Goal: Obtain resource: Download file/media

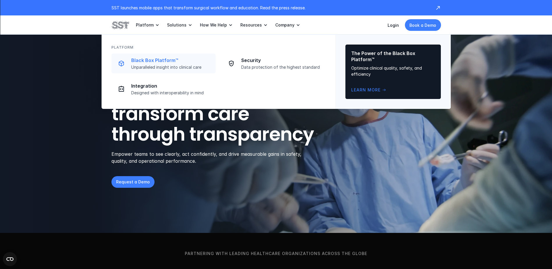
click at [155, 61] on p "Black Box Platform™" at bounding box center [171, 60] width 81 height 6
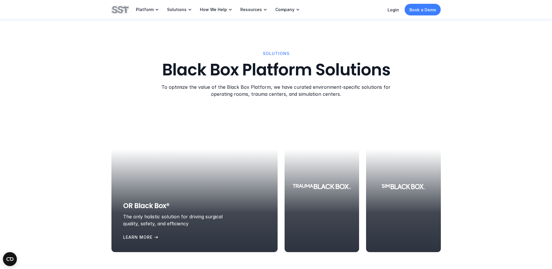
scroll to position [611, 0]
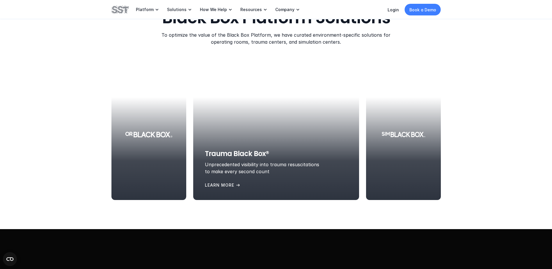
click at [234, 182] on p "Learn More" at bounding box center [218, 184] width 29 height 6
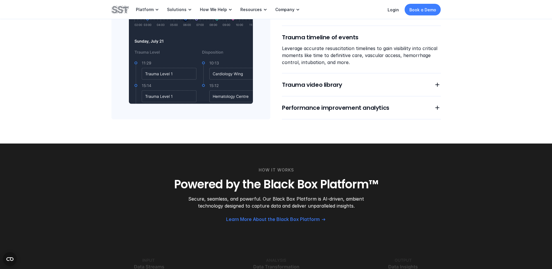
scroll to position [582, 0]
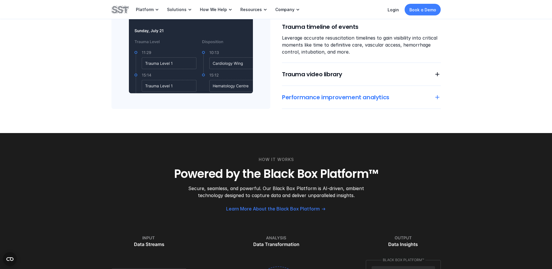
click at [328, 99] on h6 "Performance improvement analytics" at bounding box center [354, 97] width 145 height 8
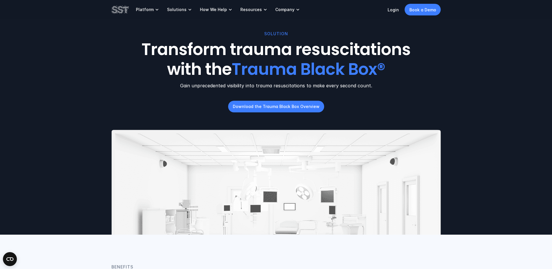
scroll to position [0, 0]
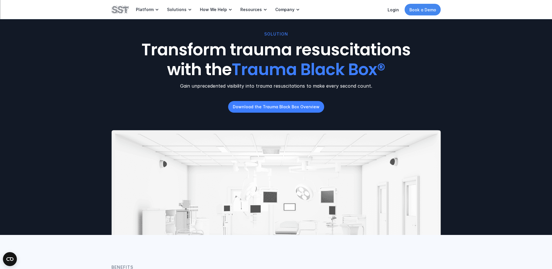
click at [420, 12] on p "Book a Demo" at bounding box center [422, 10] width 27 height 6
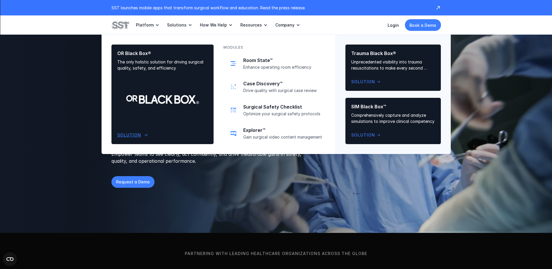
click at [174, 69] on p "The only holistic solution for driving surgical quality, safety, and efficiency" at bounding box center [162, 65] width 90 height 12
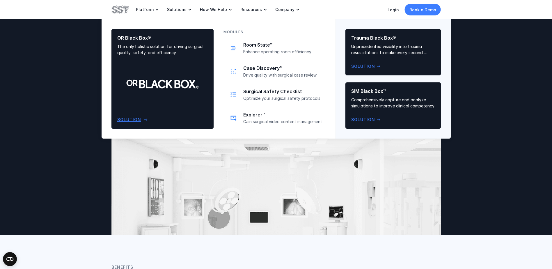
click at [178, 35] on p "OR Black Box®" at bounding box center [162, 38] width 90 height 6
click at [173, 6] on link "Solutions" at bounding box center [180, 9] width 26 height 19
click at [184, 8] on link "Solutions" at bounding box center [180, 9] width 26 height 19
click at [174, 52] on p "The only holistic solution for driving surgical quality, safety, and efficiency" at bounding box center [162, 49] width 90 height 12
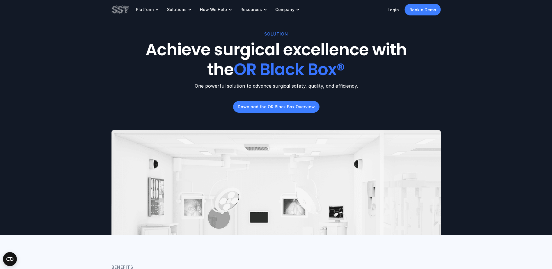
click at [88, 149] on div "SOLUTION Achieve surgical excellence with the OR Black Box® One powerful soluti…" at bounding box center [276, 117] width 552 height 235
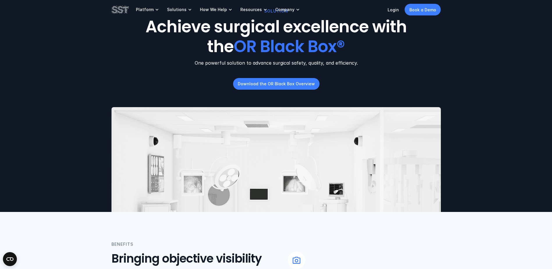
scroll to position [29, 0]
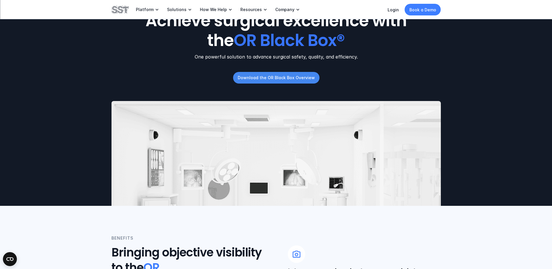
click at [267, 76] on p "Download the OR Black Box Overview" at bounding box center [275, 77] width 77 height 6
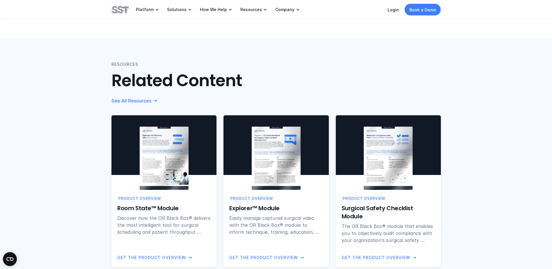
scroll to position [436, 0]
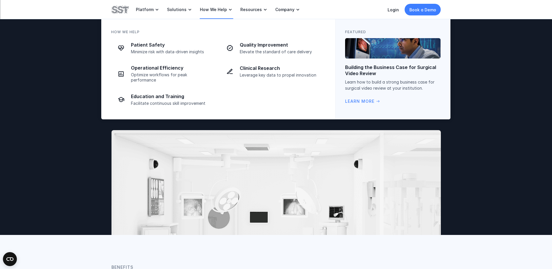
click at [215, 10] on p "How We Help" at bounding box center [213, 9] width 27 height 5
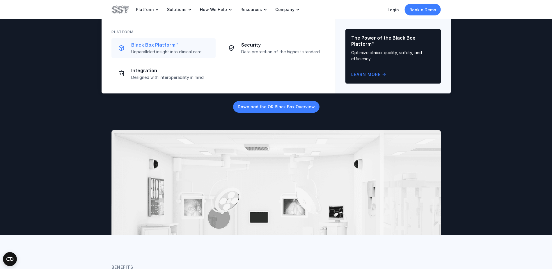
click at [137, 42] on p "Black Box Platform™" at bounding box center [171, 45] width 81 height 6
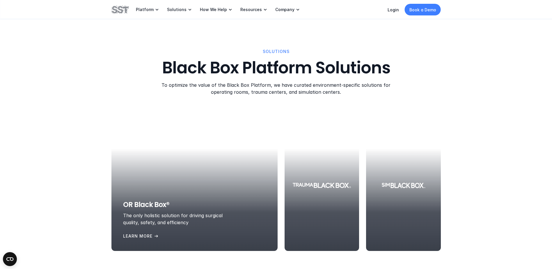
scroll to position [611, 0]
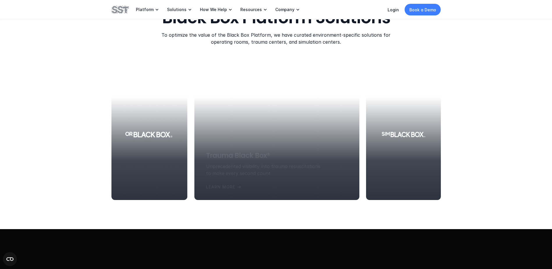
click at [327, 104] on div at bounding box center [276, 134] width 165 height 131
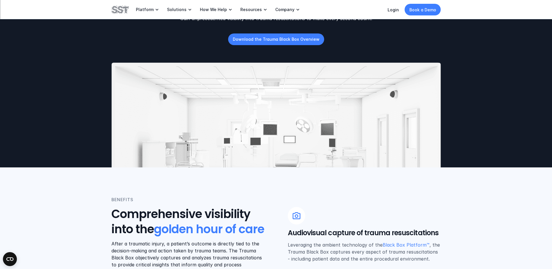
scroll to position [58, 0]
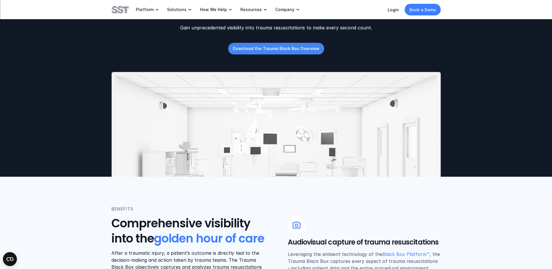
click at [281, 46] on p "Download the Trauma Black Box Overview" at bounding box center [276, 48] width 87 height 6
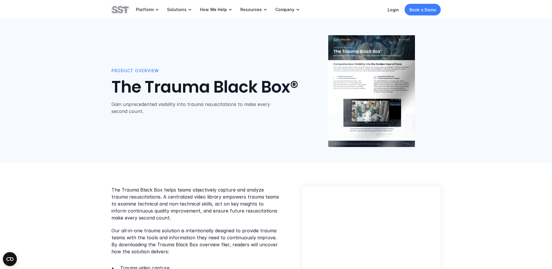
click at [368, 70] on img at bounding box center [371, 91] width 87 height 112
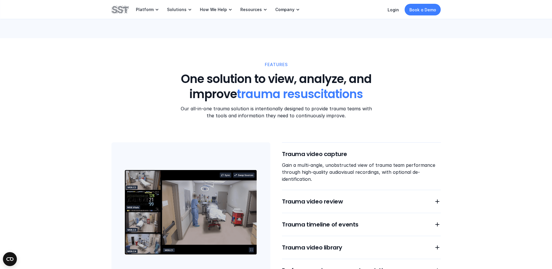
scroll to position [494, 0]
